Goal: Task Accomplishment & Management: Use online tool/utility

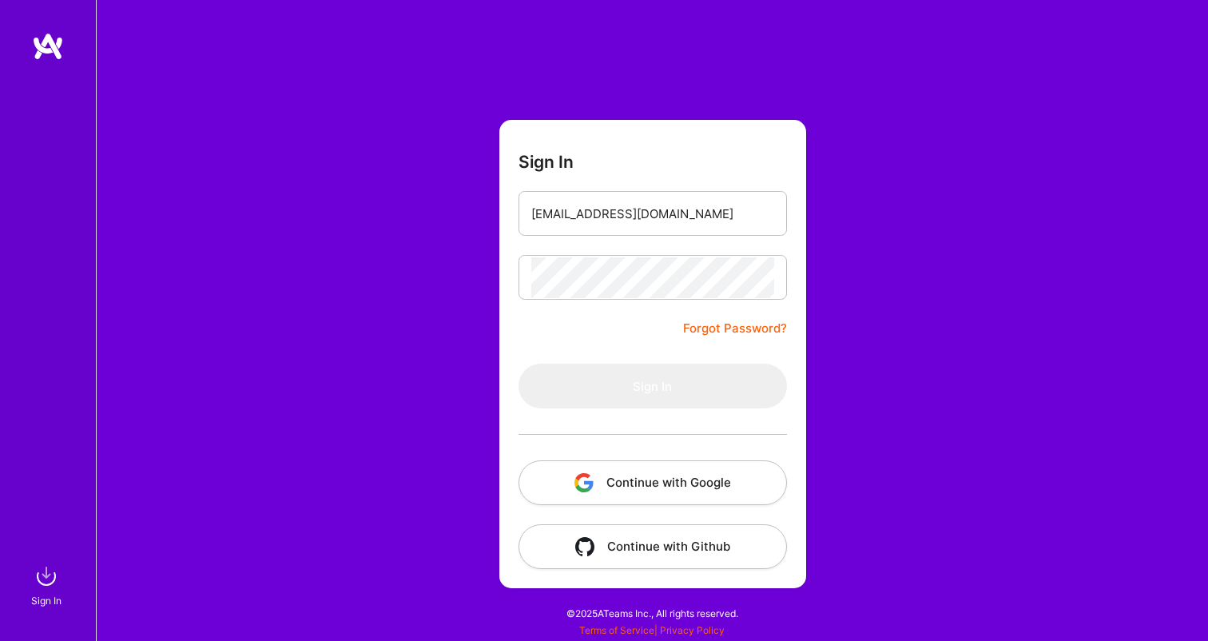
type input "[EMAIL_ADDRESS][DOMAIN_NAME]"
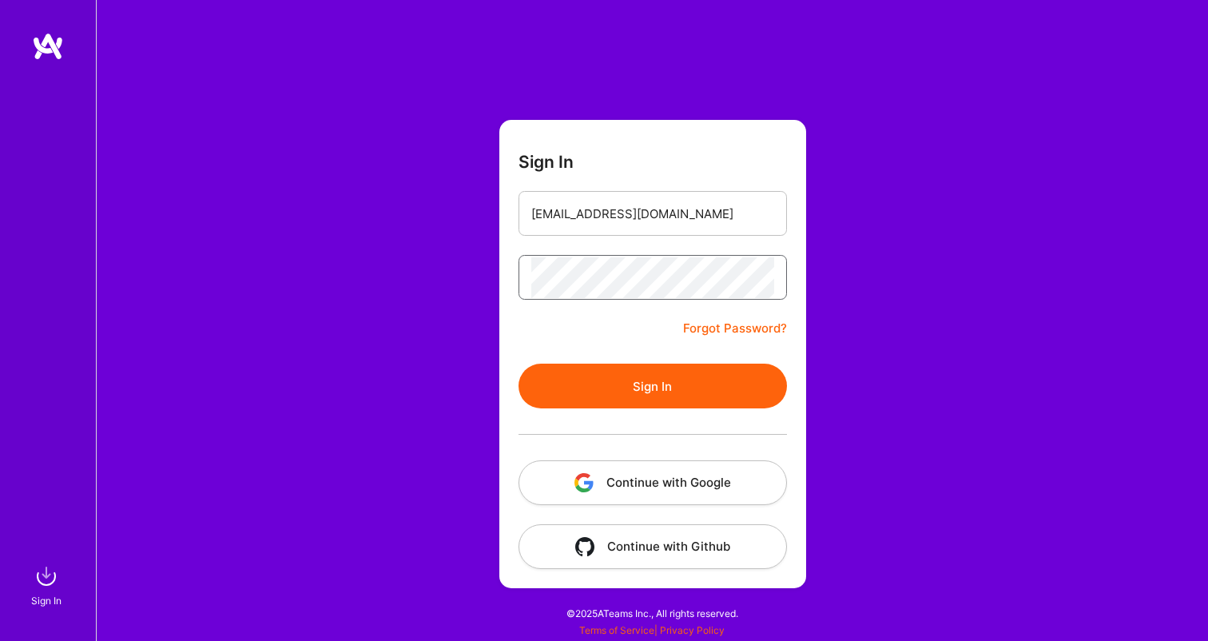
click at [652, 386] on button "Sign In" at bounding box center [653, 386] width 268 height 45
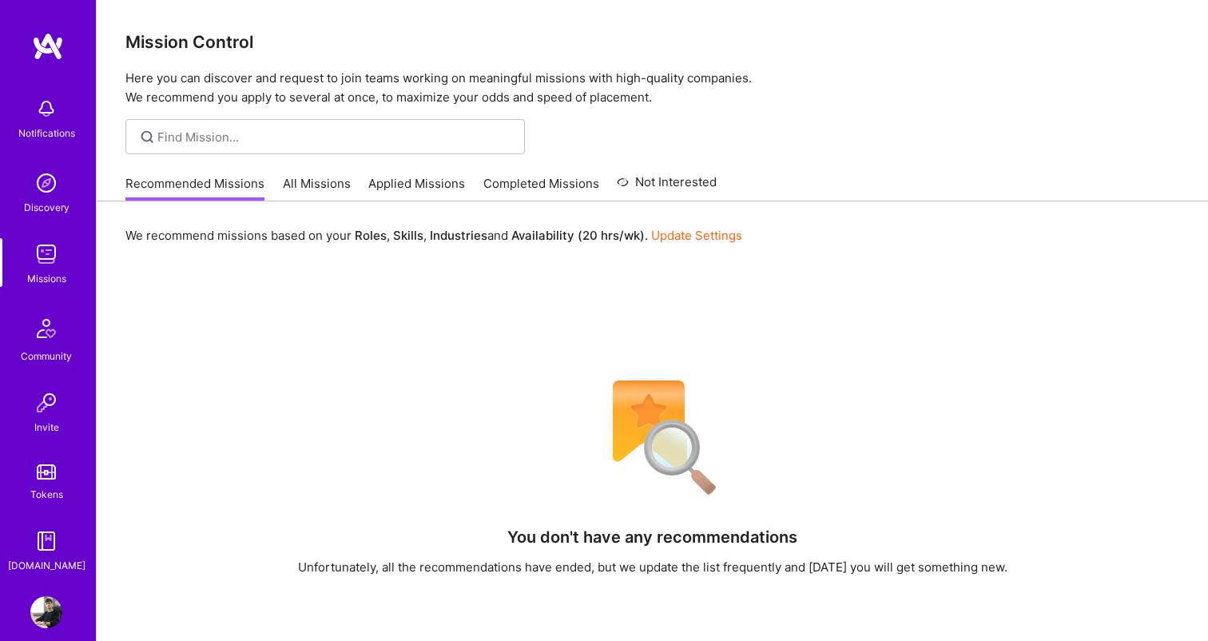
click at [332, 178] on link "All Missions" at bounding box center [317, 188] width 68 height 26
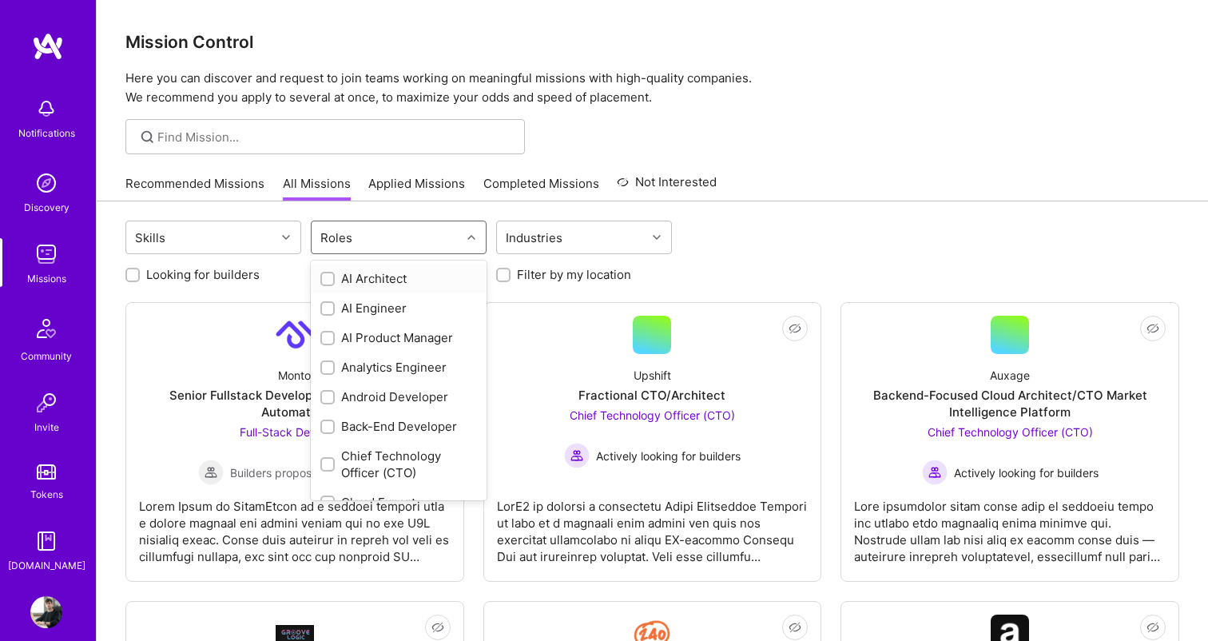
click at [376, 248] on div "Roles" at bounding box center [386, 237] width 149 height 32
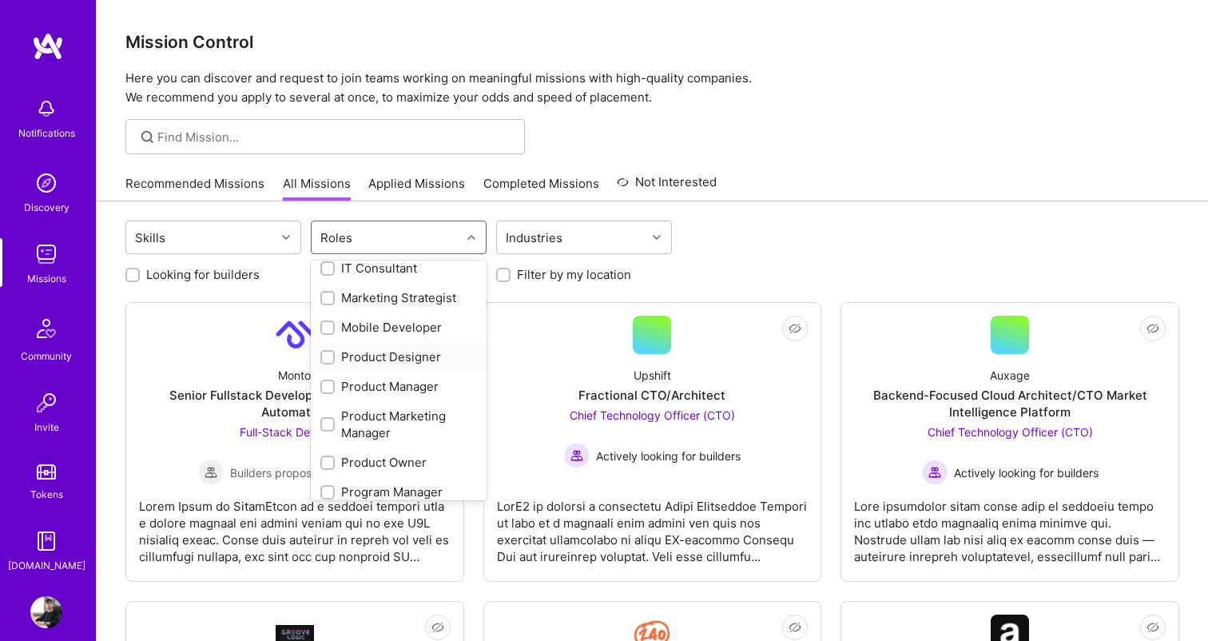
click at [390, 355] on div "Product Designer" at bounding box center [398, 356] width 157 height 17
checkbox input "true"
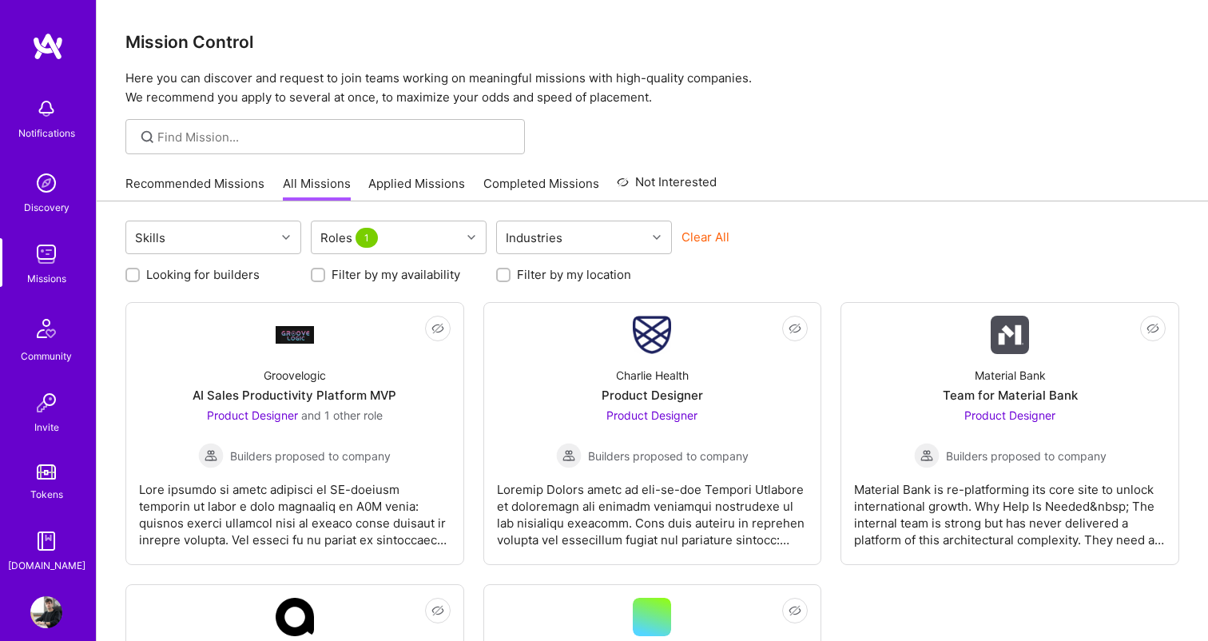
click at [759, 246] on div "Clear All" at bounding box center [770, 244] width 176 height 30
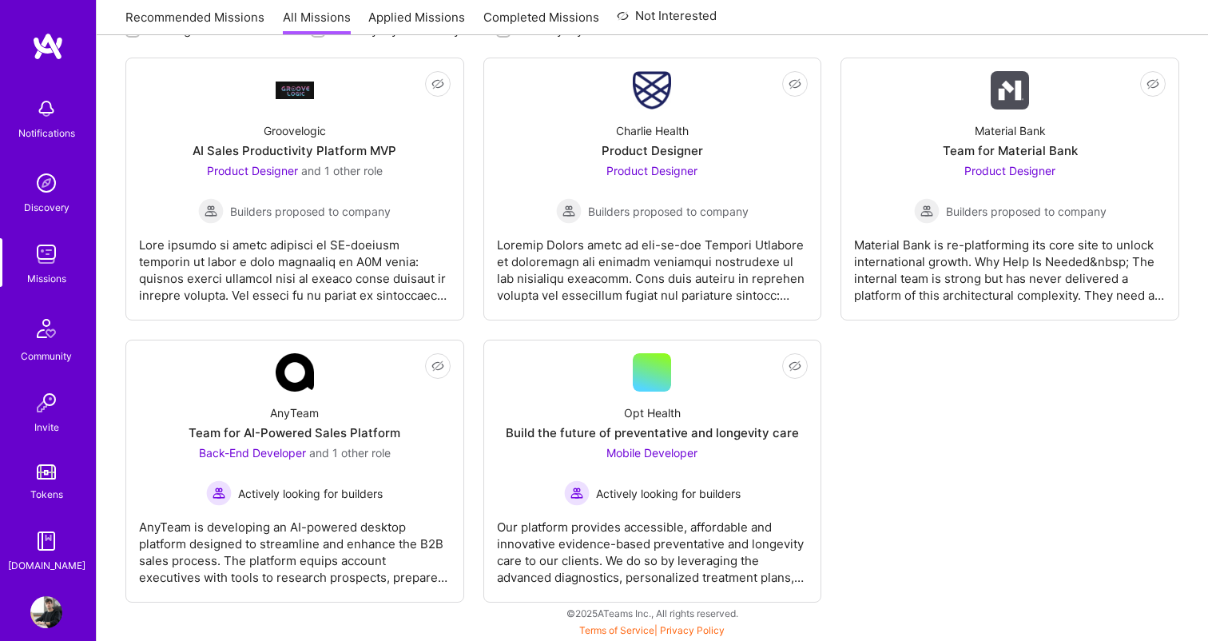
scroll to position [244, 0]
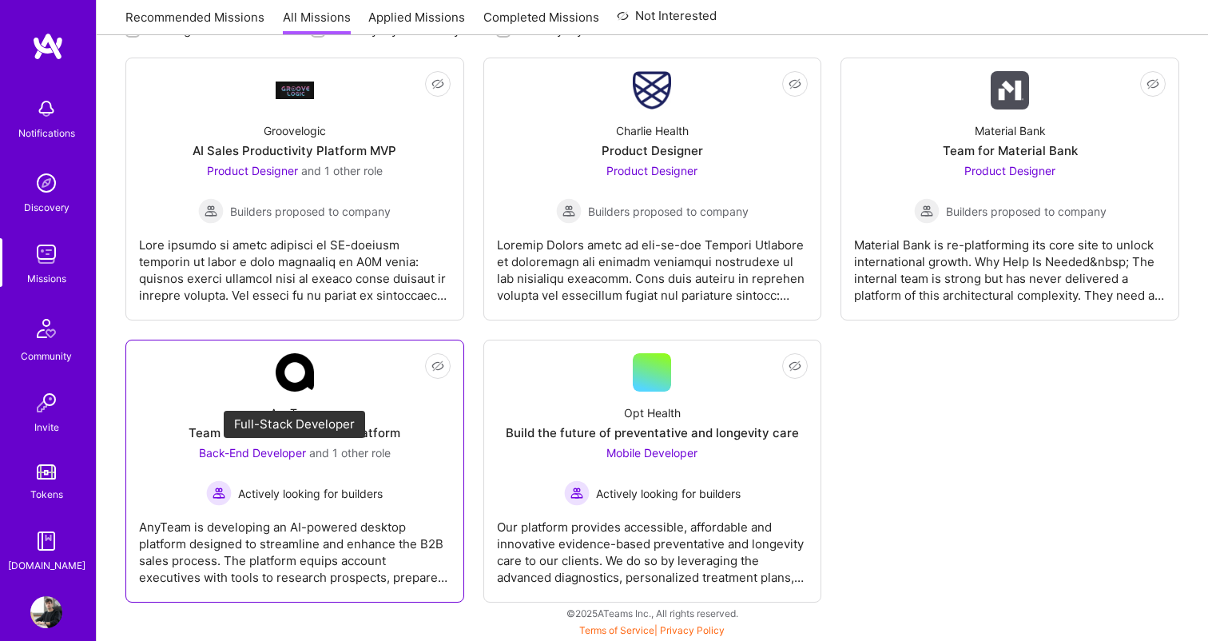
click at [351, 449] on span "and 1 other role" at bounding box center [349, 453] width 81 height 14
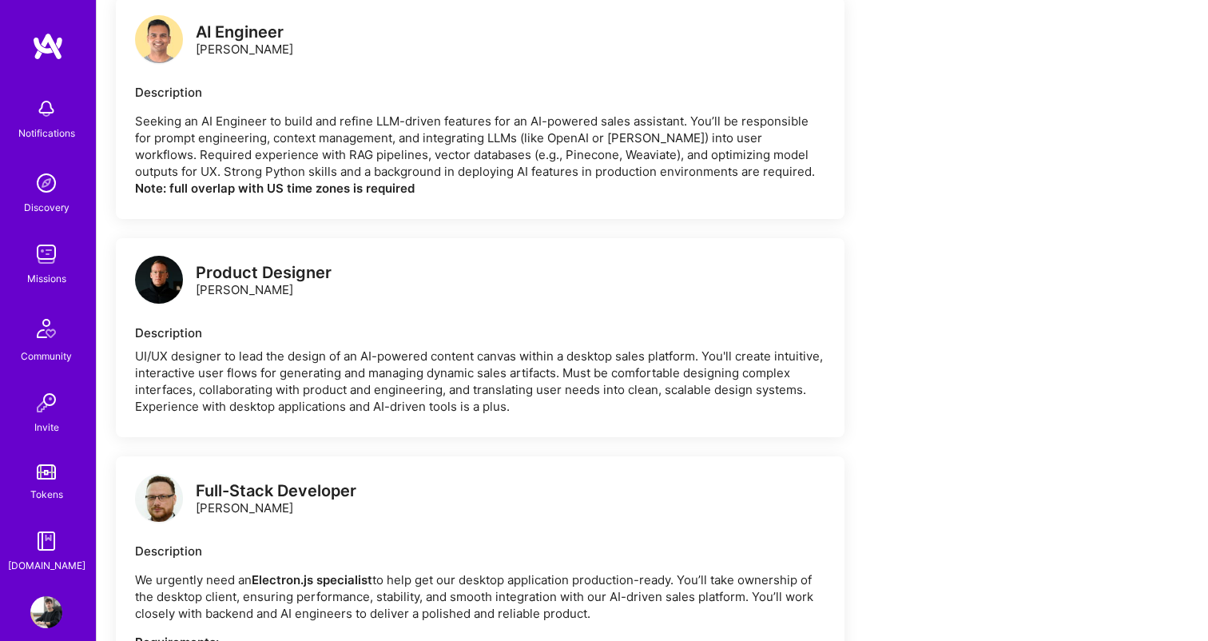
scroll to position [1666, 0]
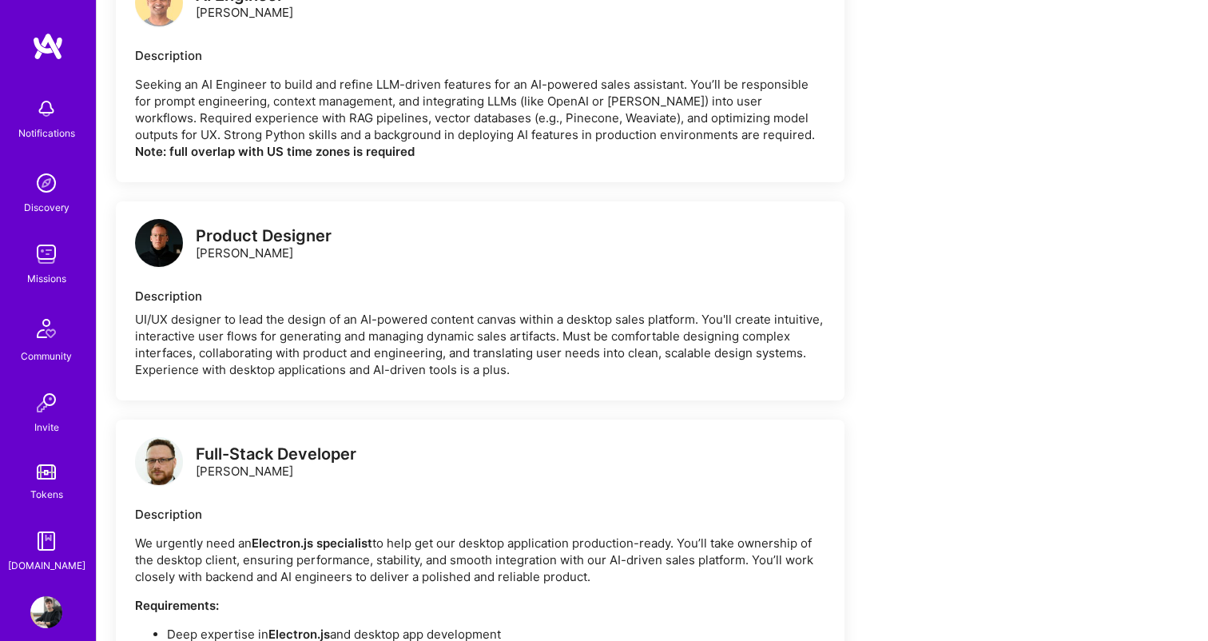
click at [173, 237] on img at bounding box center [159, 243] width 48 height 48
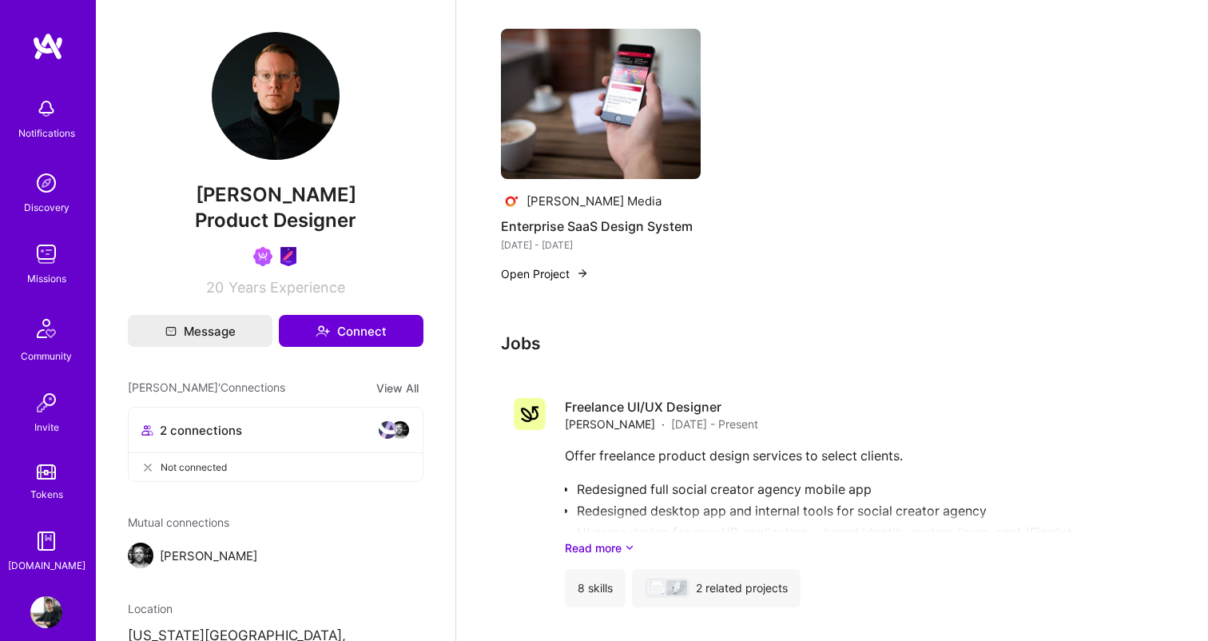
click at [56, 49] on img at bounding box center [48, 46] width 32 height 29
